Goal: Task Accomplishment & Management: Manage account settings

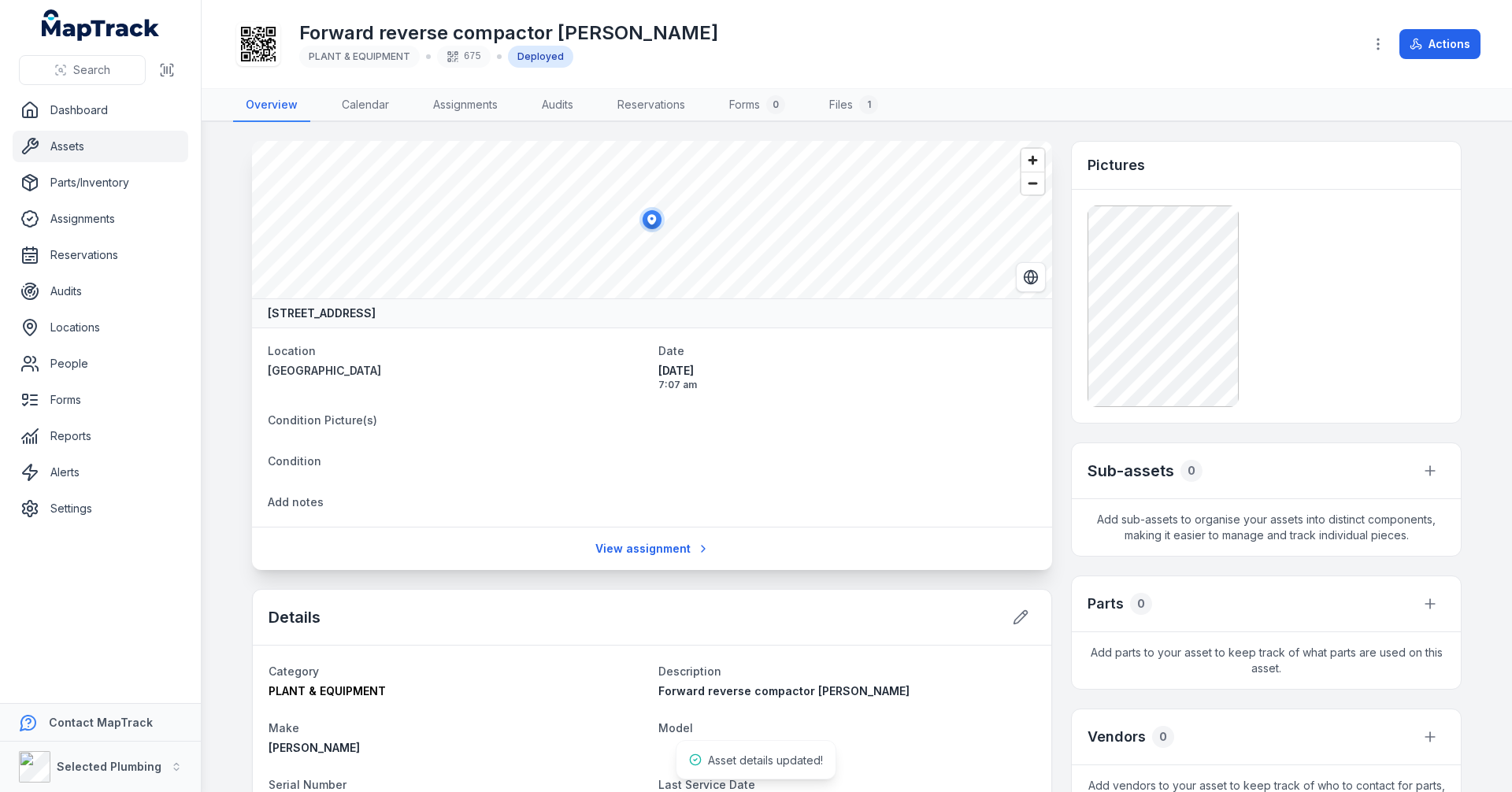
scroll to position [394, 0]
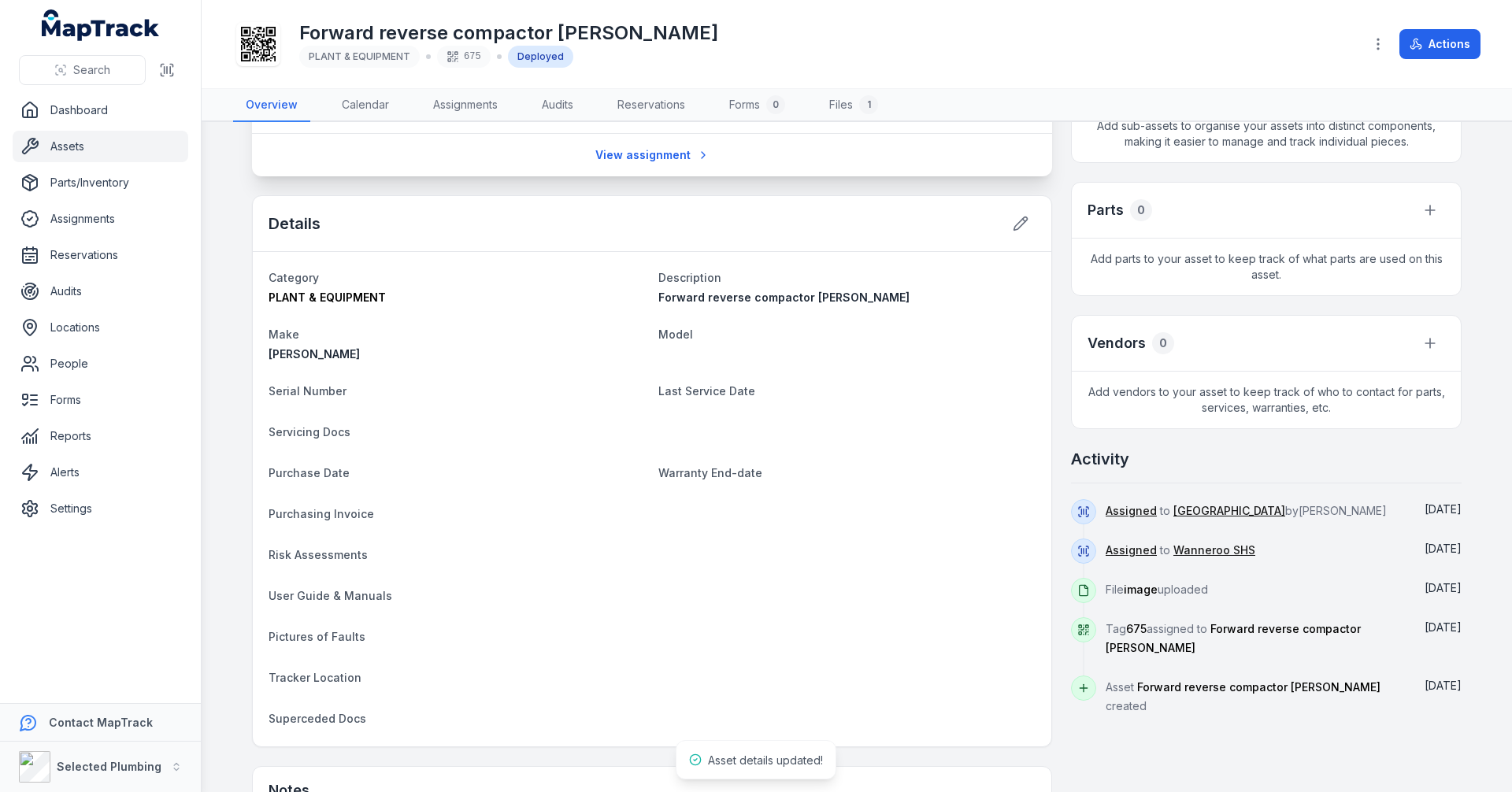
click at [221, 359] on main "[STREET_ADDRESS] Location [GEOGRAPHIC_DATA] Date [DATE] 7:07 am Condition Pictu…" at bounding box center [857, 457] width 1310 height 670
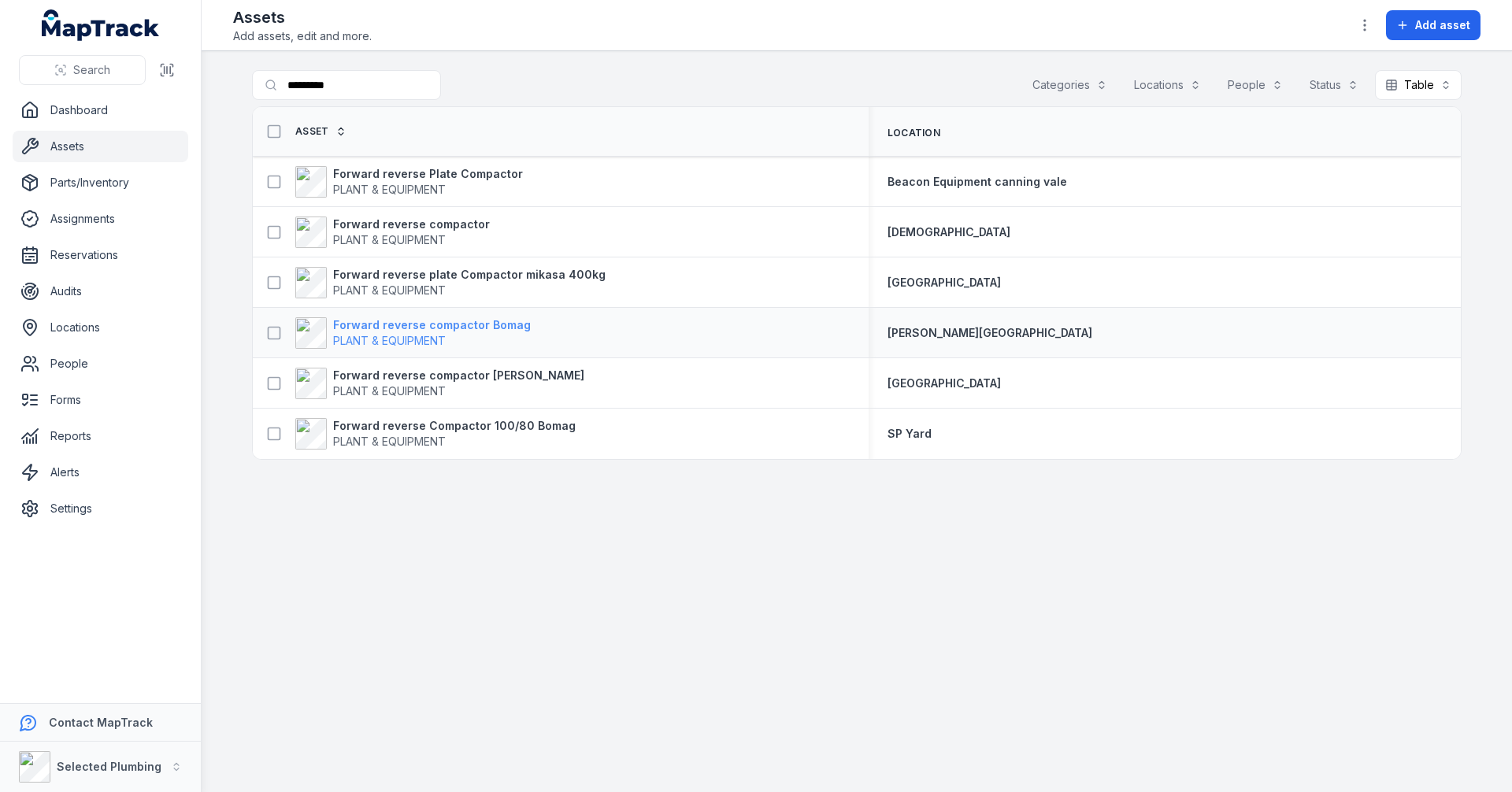
click at [397, 324] on strong "Forward reverse compactor Bomag" at bounding box center [431, 326] width 198 height 16
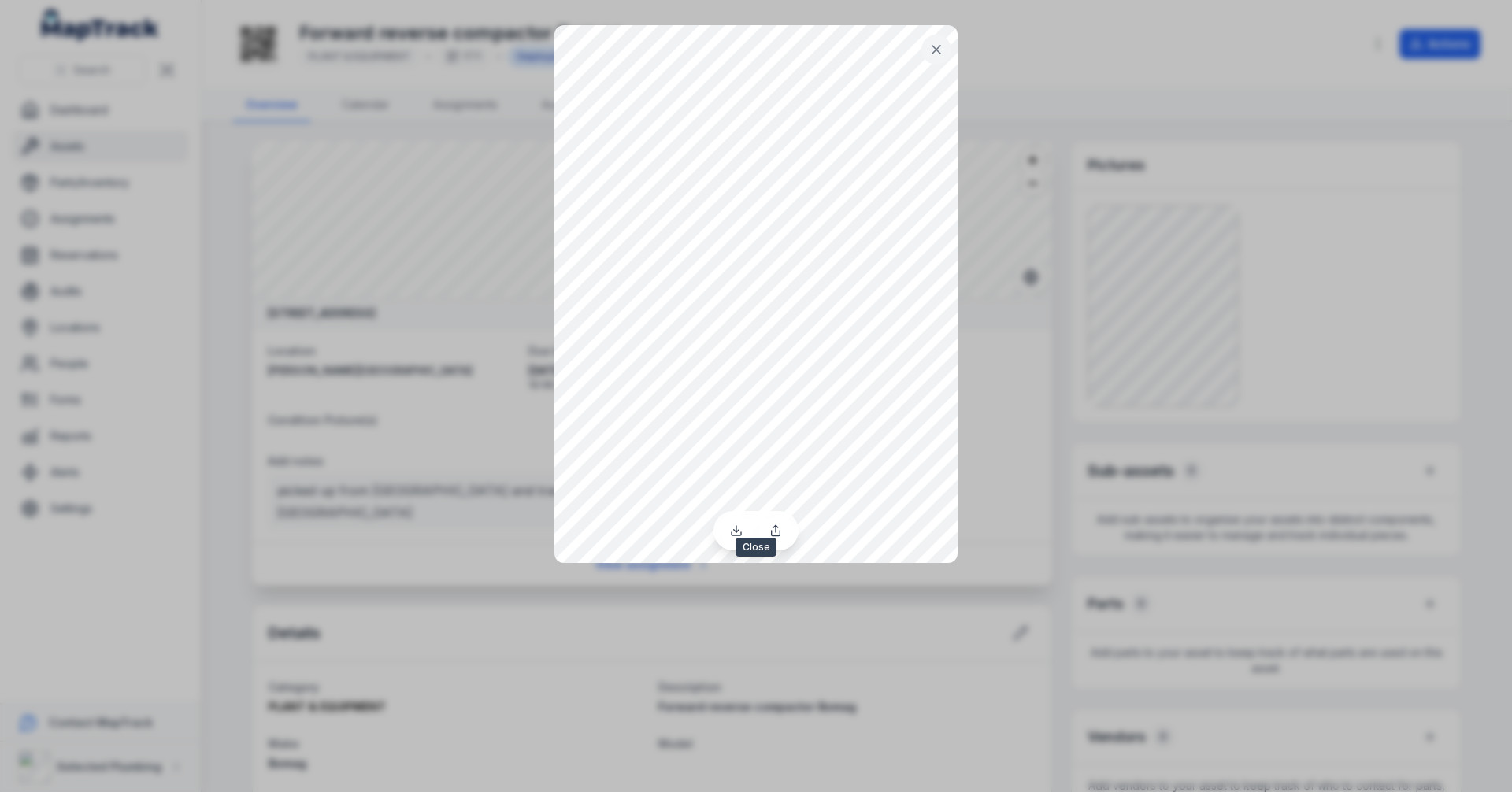
click at [941, 47] on icon at bounding box center [937, 50] width 16 height 16
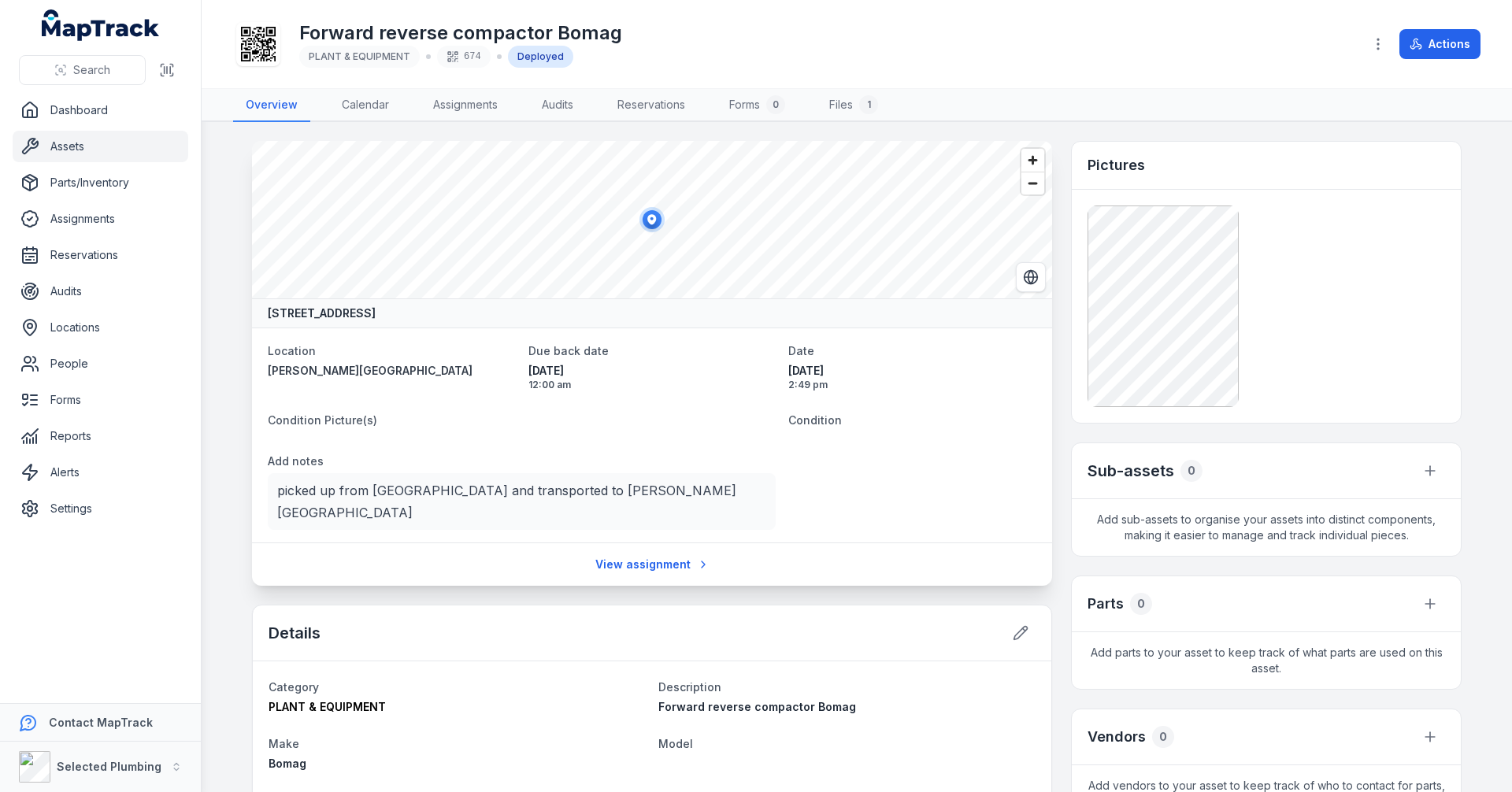
click at [220, 352] on main "[STREET_ADDRESS] Location [PERSON_NAME][GEOGRAPHIC_DATA] Science Building Main …" at bounding box center [857, 457] width 1310 height 670
drag, startPoint x: 220, startPoint y: 352, endPoint x: 223, endPoint y: 313, distance: 39.1
click at [223, 313] on main "[STREET_ADDRESS] Location [PERSON_NAME][GEOGRAPHIC_DATA] Science Building Main …" at bounding box center [857, 457] width 1310 height 670
click at [1015, 627] on icon at bounding box center [1021, 633] width 13 height 13
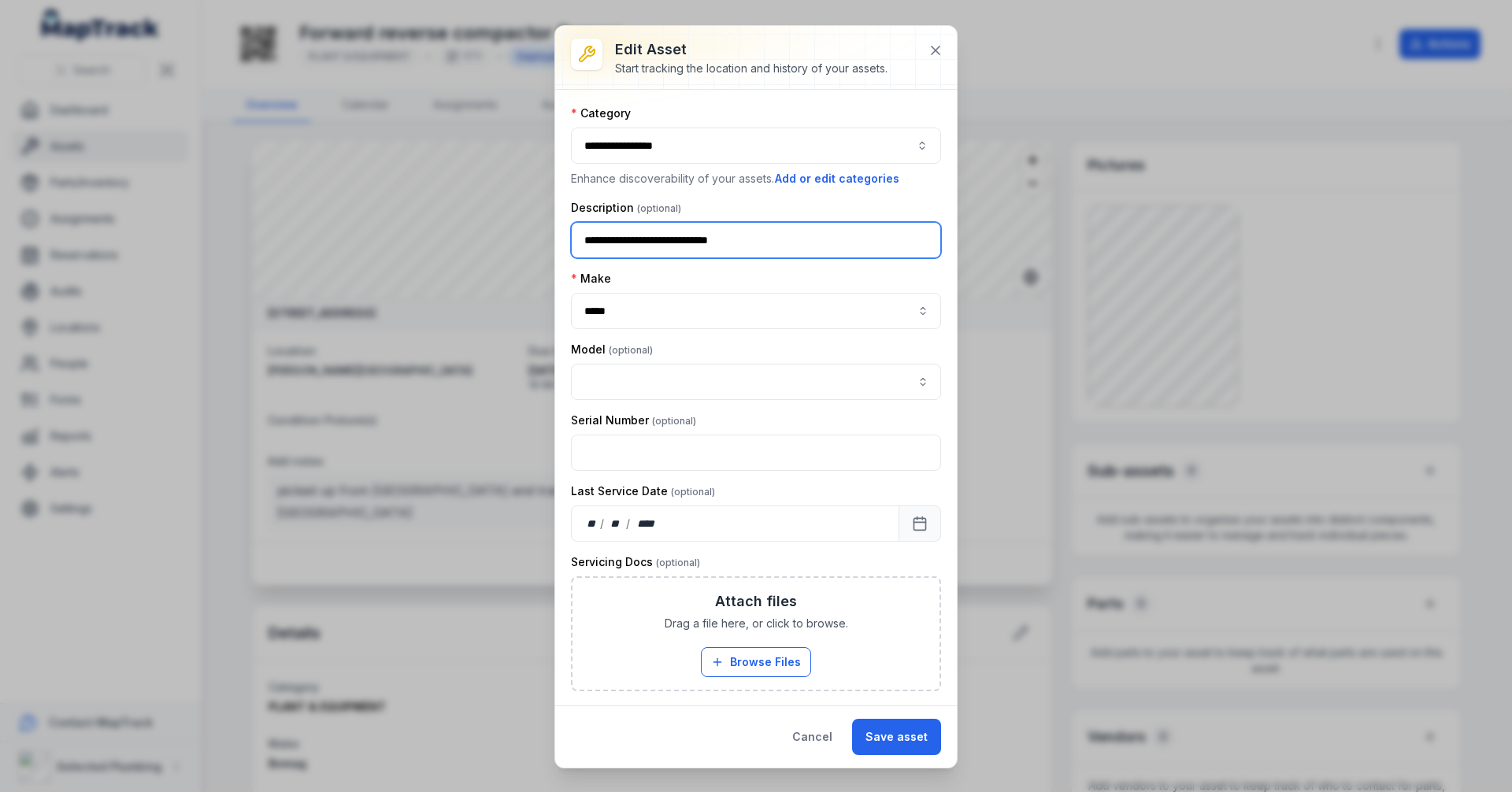
click at [732, 242] on input "**********" at bounding box center [756, 240] width 370 height 36
type input "**********"
click at [891, 742] on button "Save asset" at bounding box center [897, 737] width 89 height 36
